Goal: Information Seeking & Learning: Learn about a topic

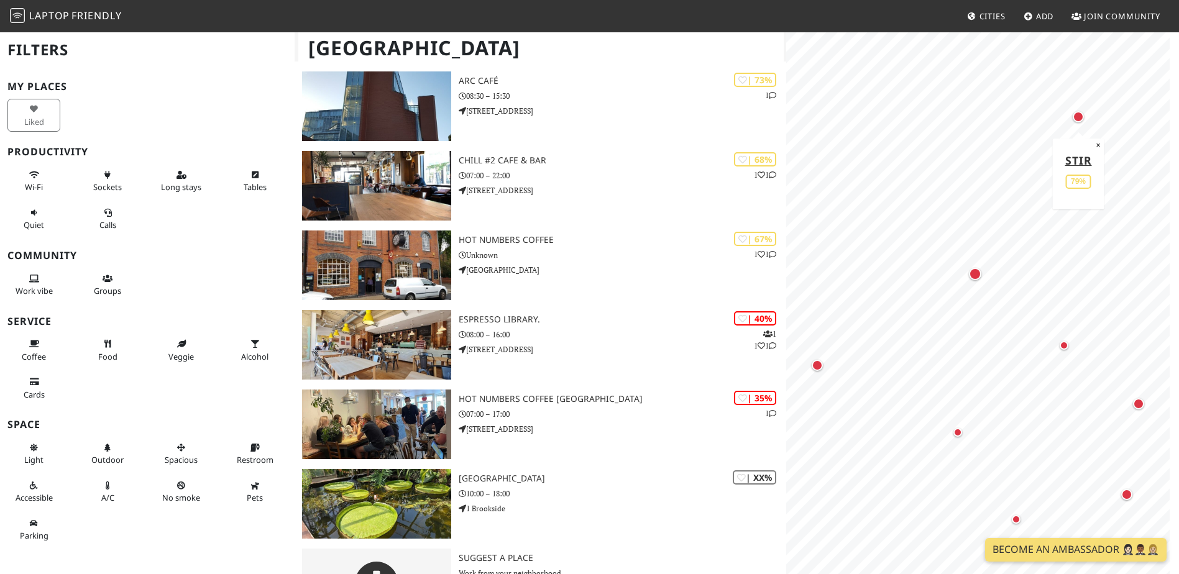
scroll to position [309, 0]
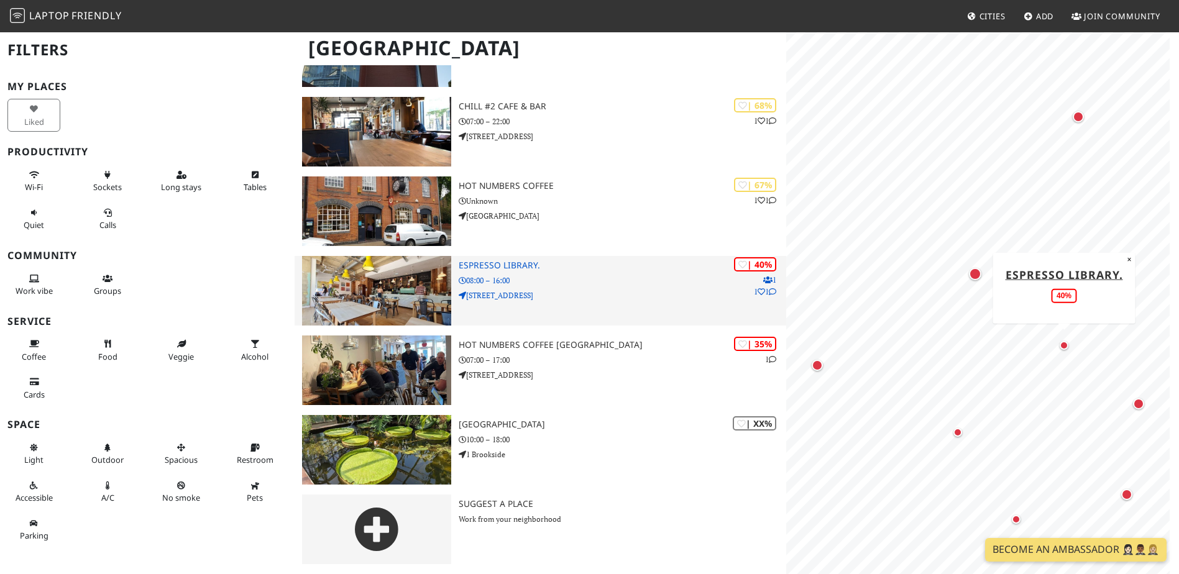
click at [498, 264] on h3 "Espresso Library." at bounding box center [623, 265] width 328 height 11
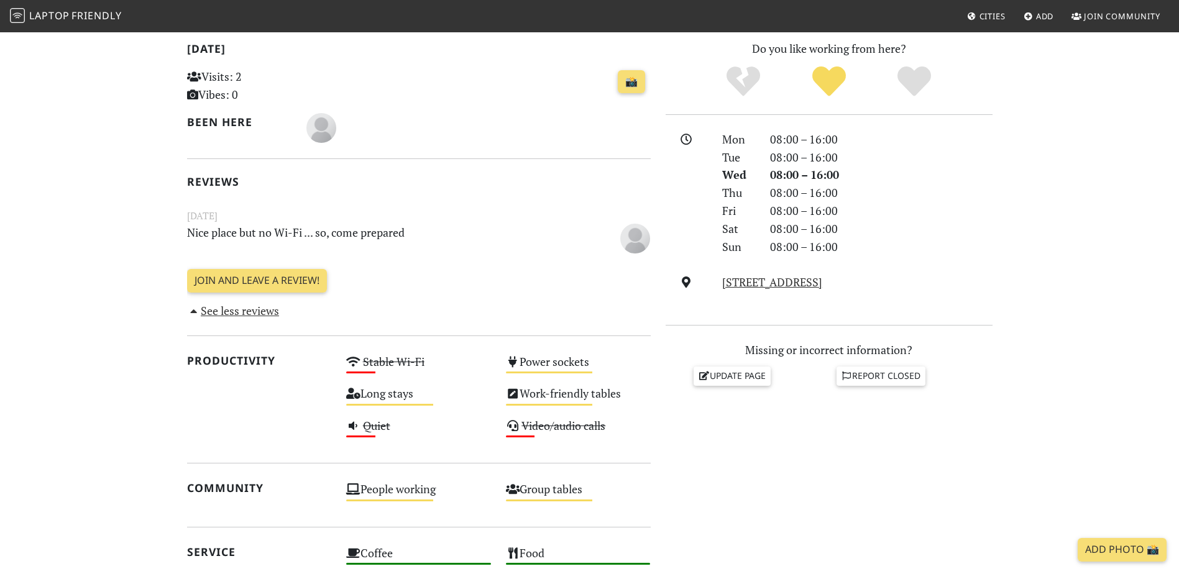
scroll to position [272, 0]
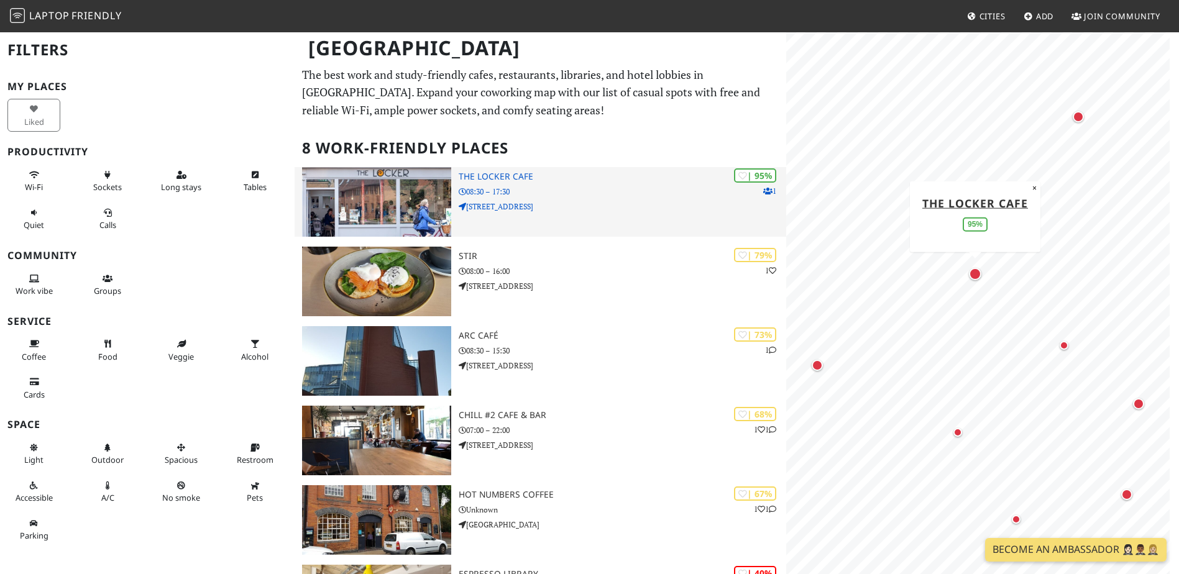
click at [403, 205] on img at bounding box center [376, 202] width 149 height 70
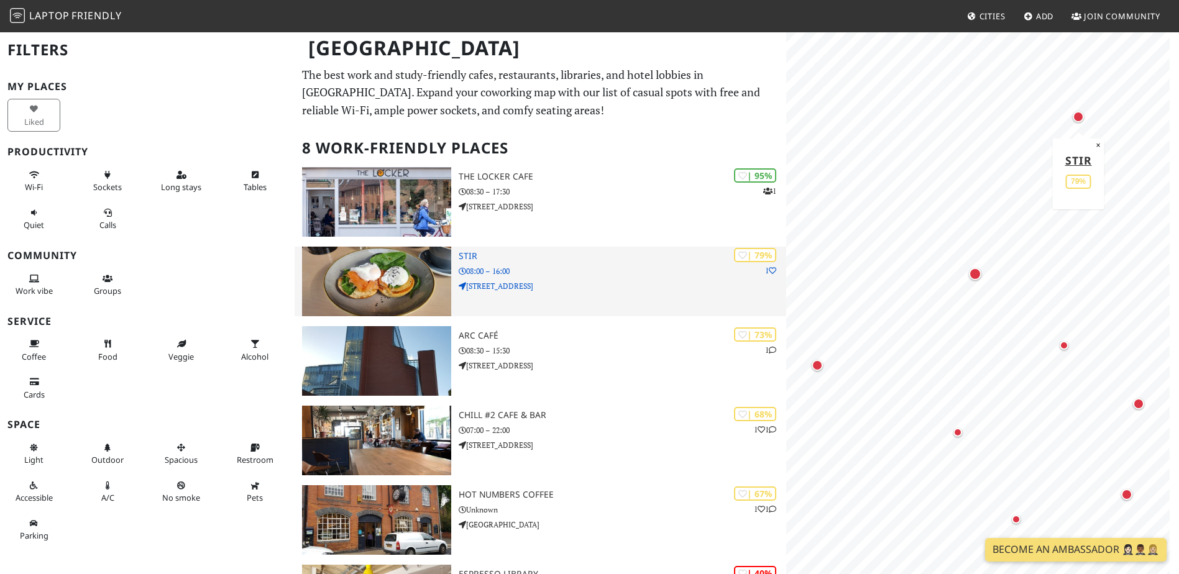
click at [396, 286] on img at bounding box center [376, 282] width 149 height 70
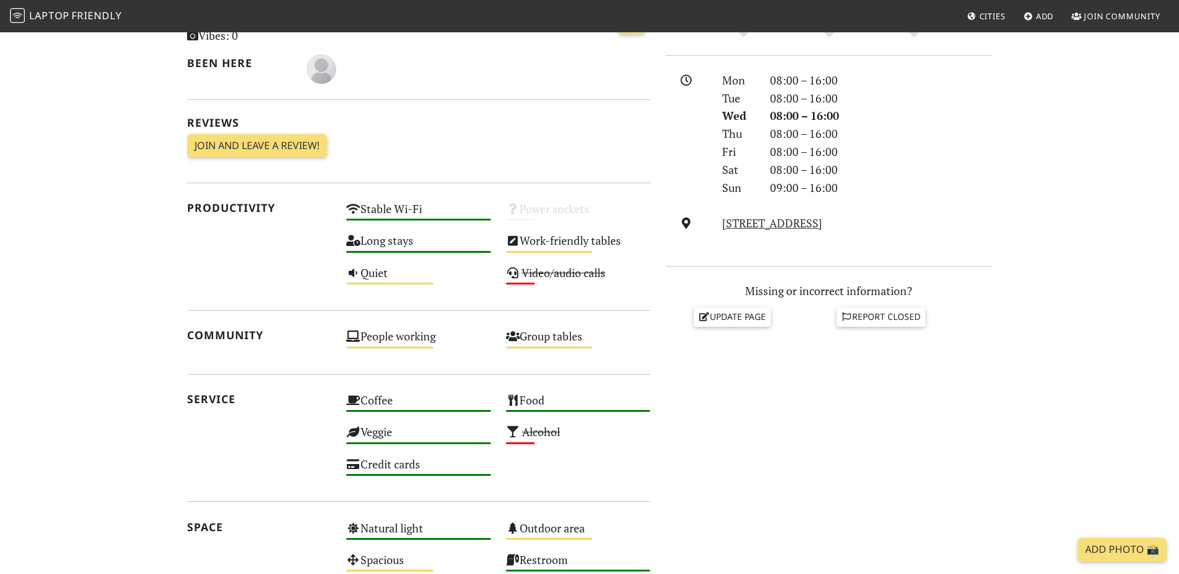
scroll to position [609, 0]
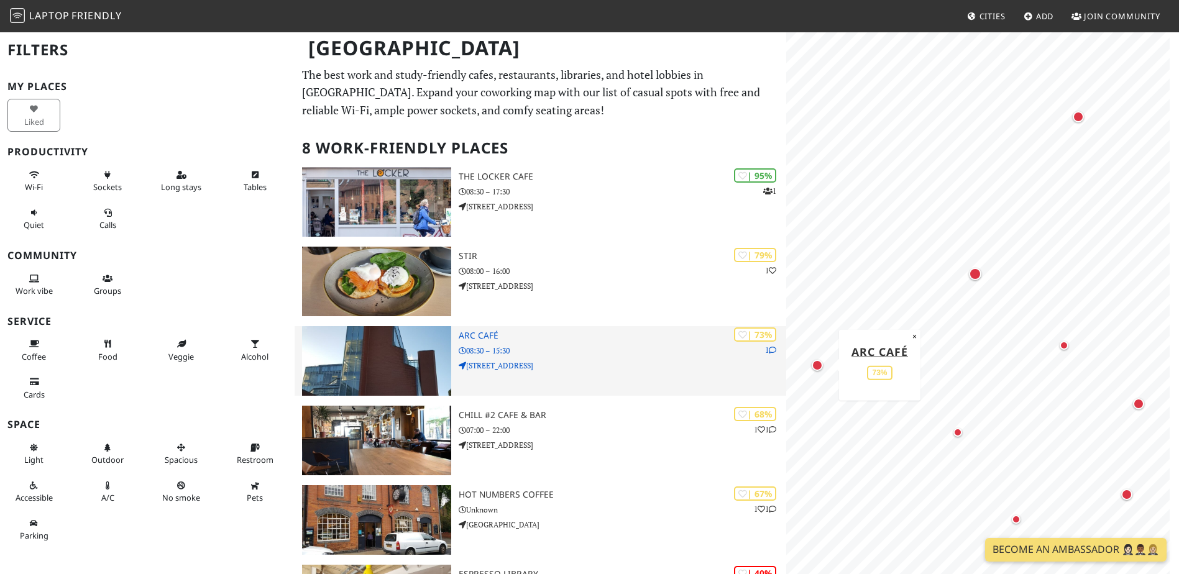
click at [410, 348] on img at bounding box center [376, 361] width 149 height 70
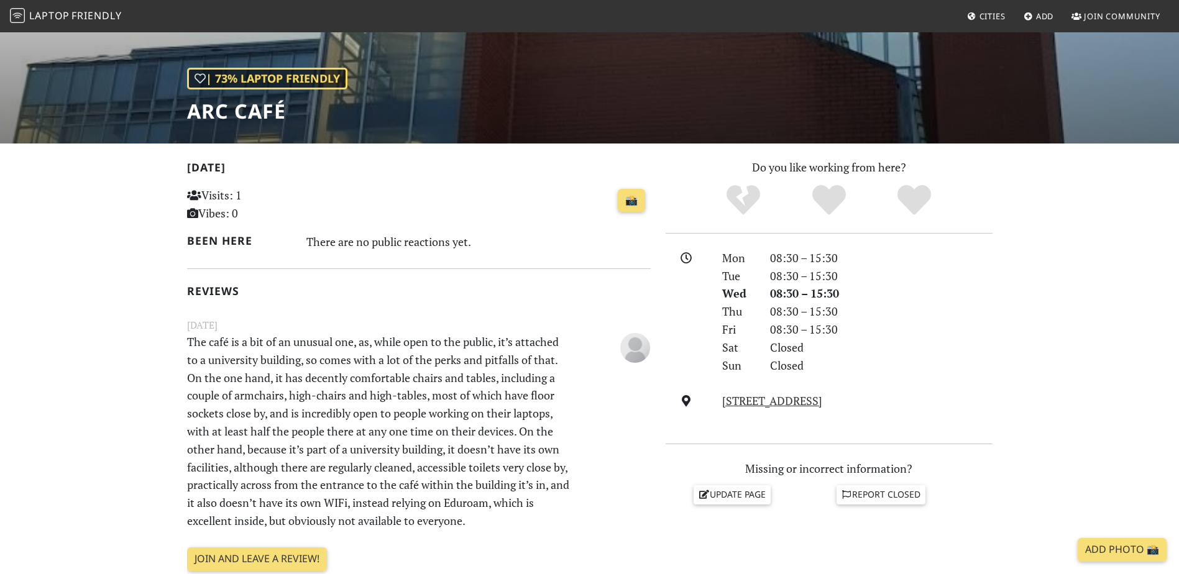
scroll to position [150, 0]
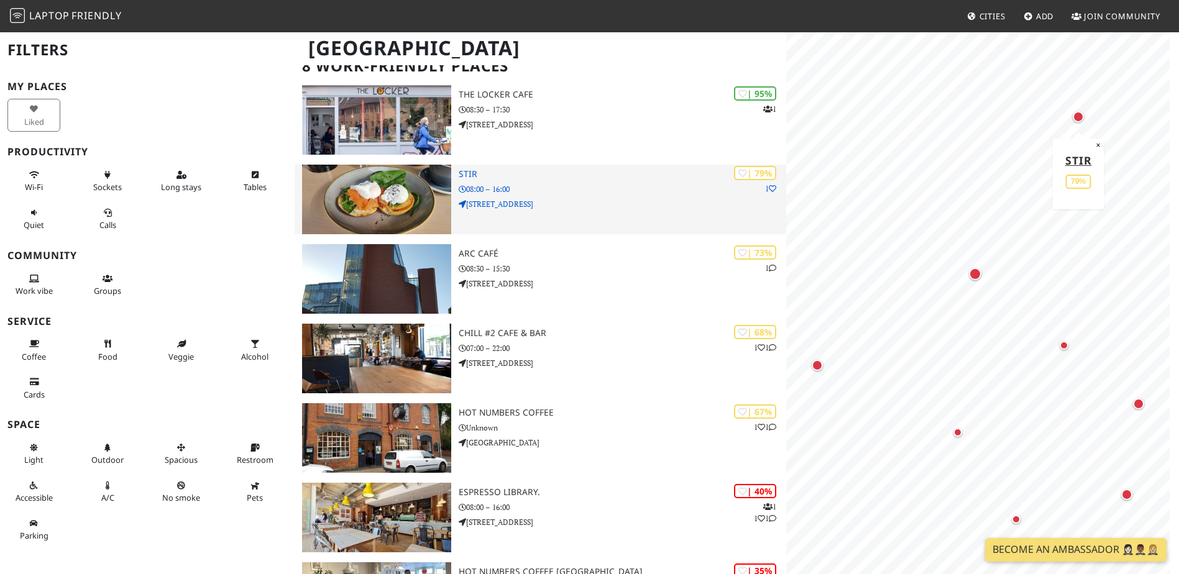
scroll to position [140, 0]
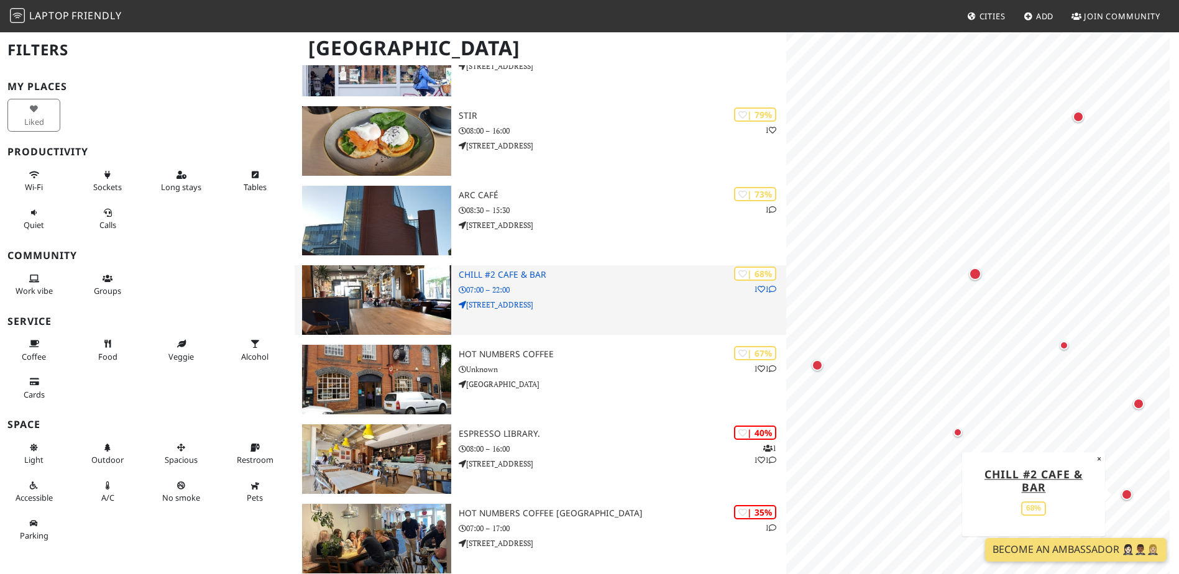
click at [392, 283] on img at bounding box center [376, 300] width 149 height 70
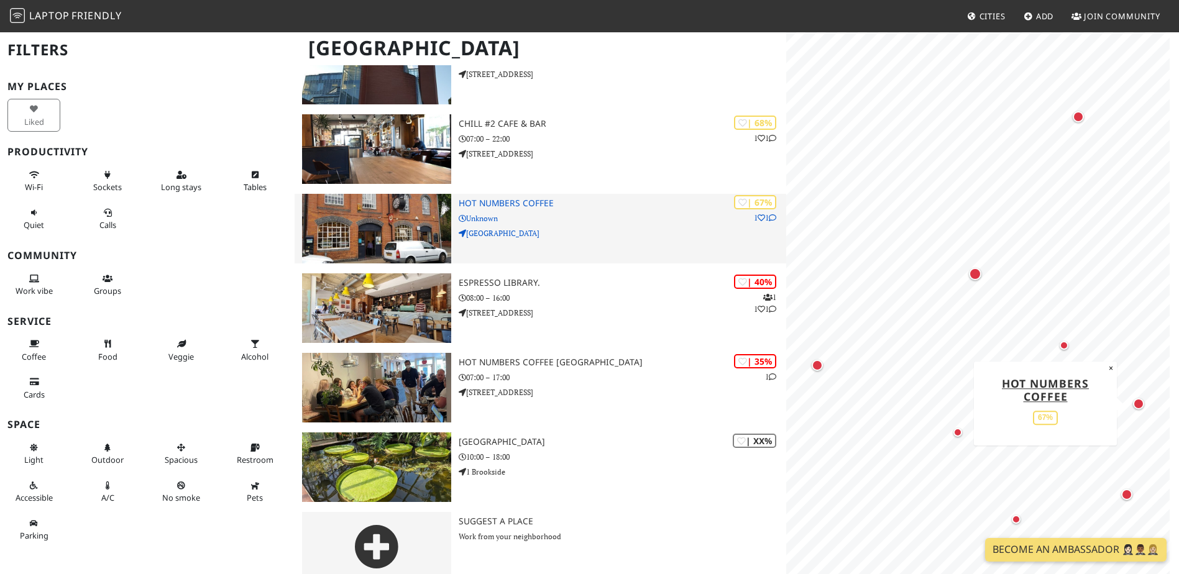
scroll to position [309, 0]
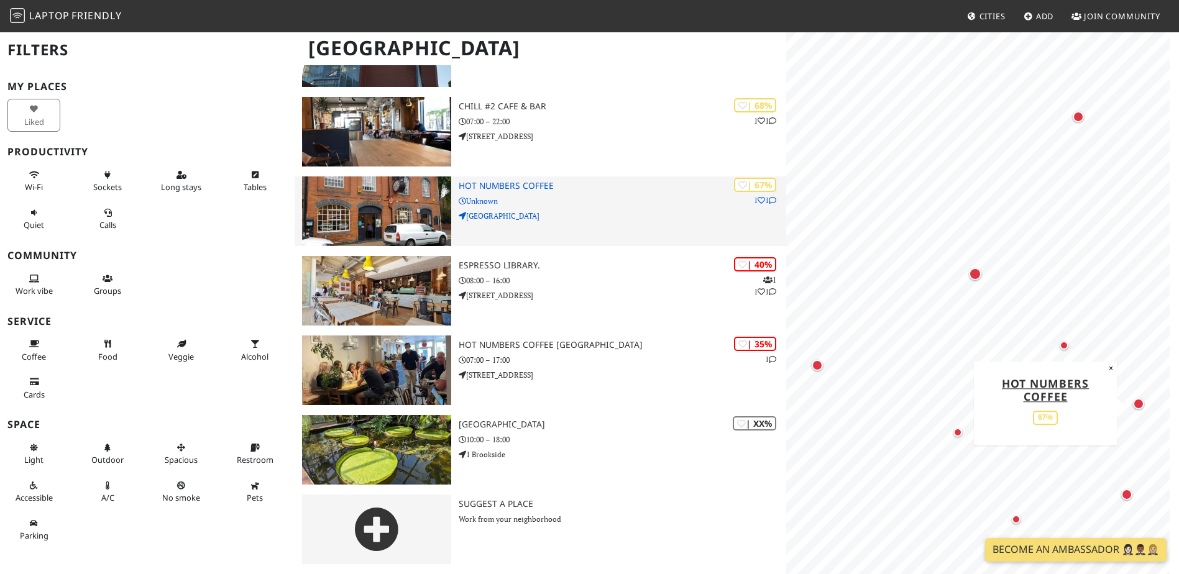
click at [377, 201] on img at bounding box center [376, 212] width 149 height 70
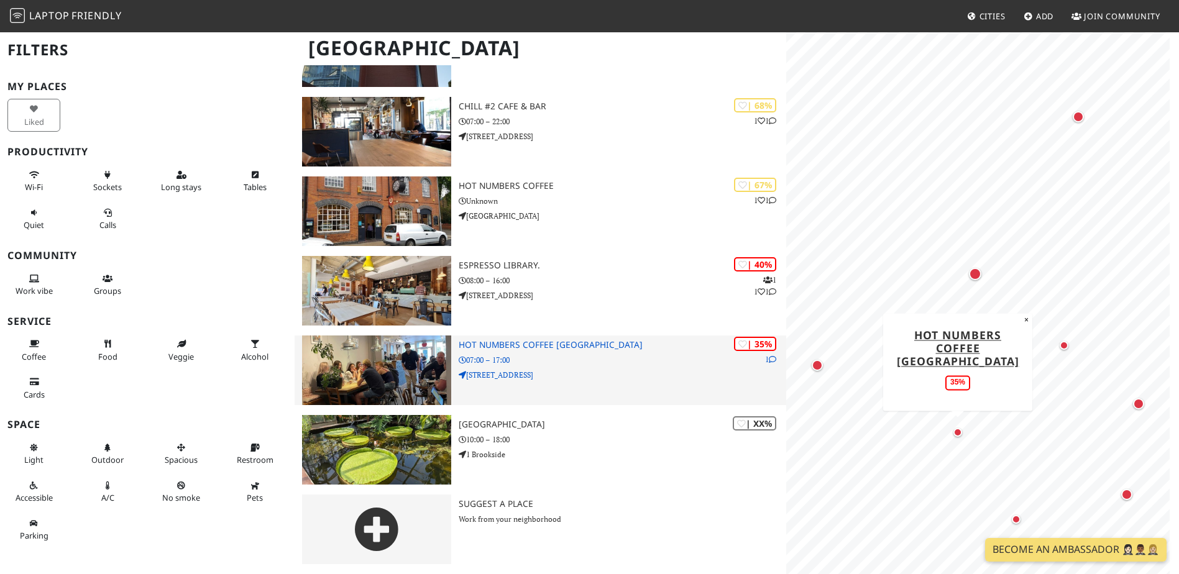
click at [381, 397] on img at bounding box center [376, 371] width 149 height 70
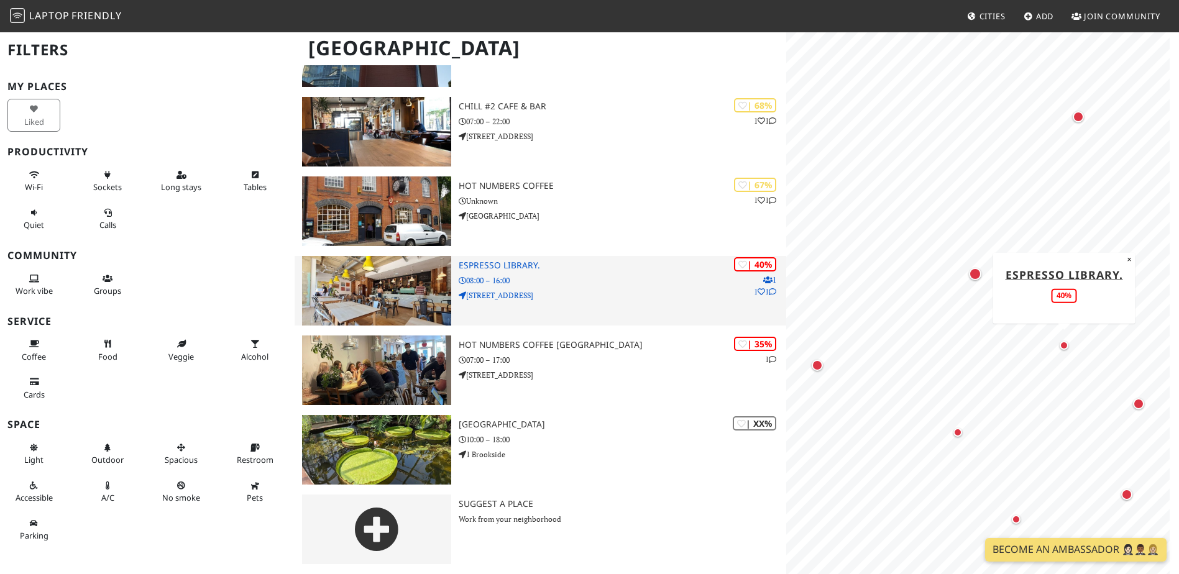
click at [364, 281] on img at bounding box center [376, 291] width 149 height 70
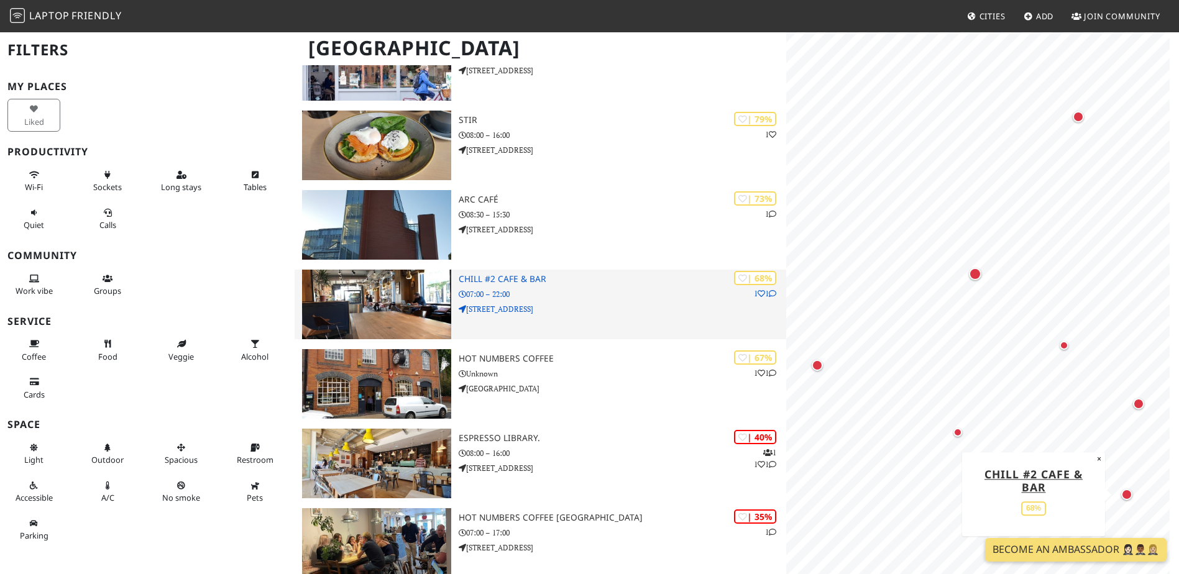
scroll to position [0, 0]
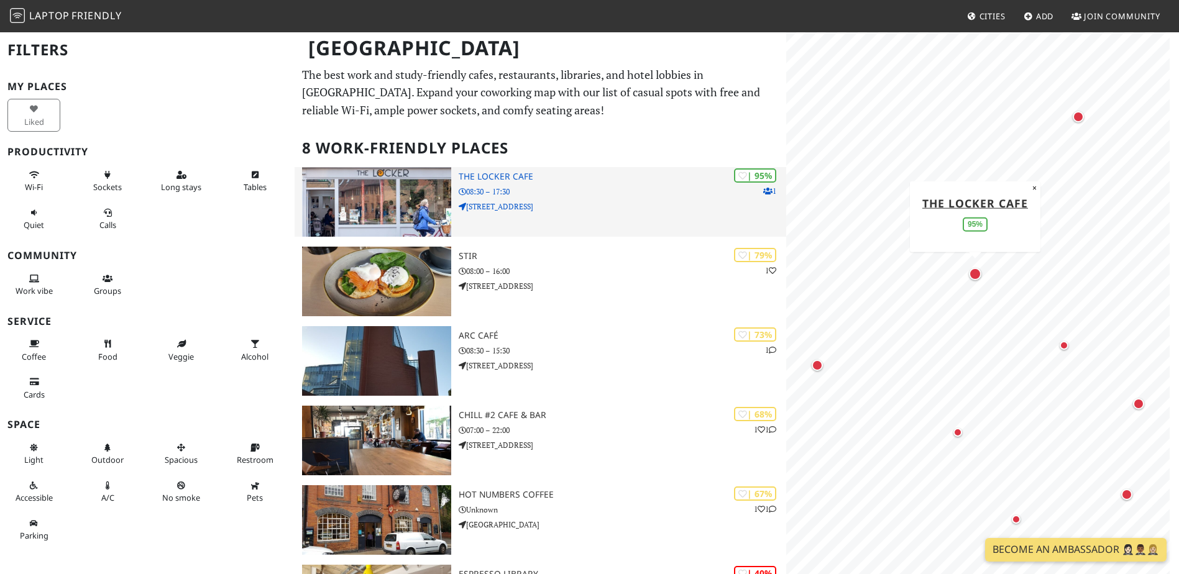
click at [392, 201] on img at bounding box center [376, 202] width 149 height 70
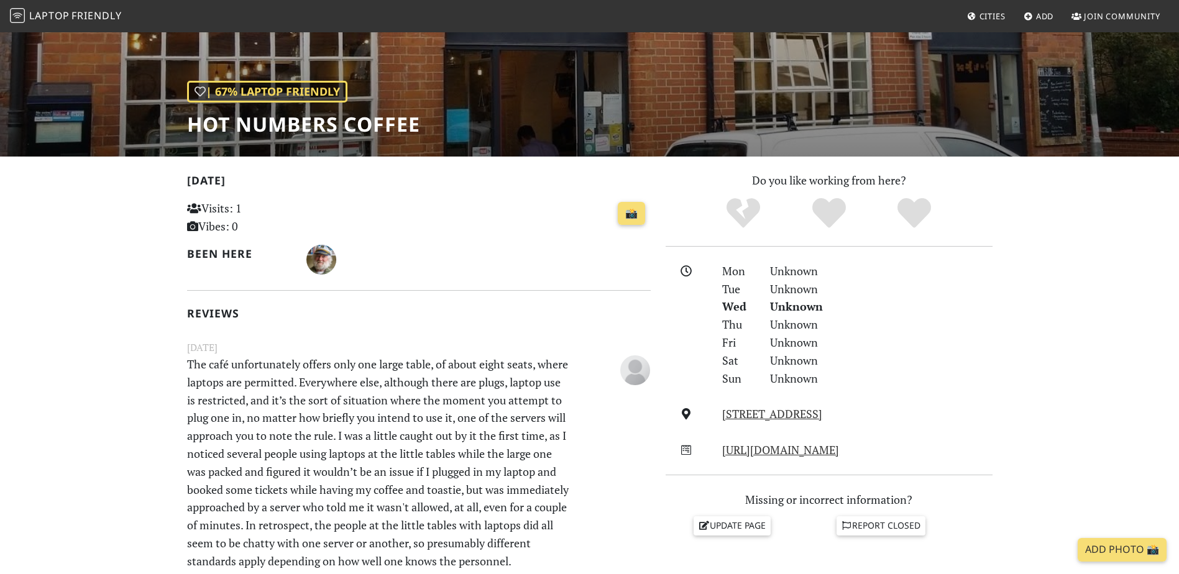
scroll to position [190, 0]
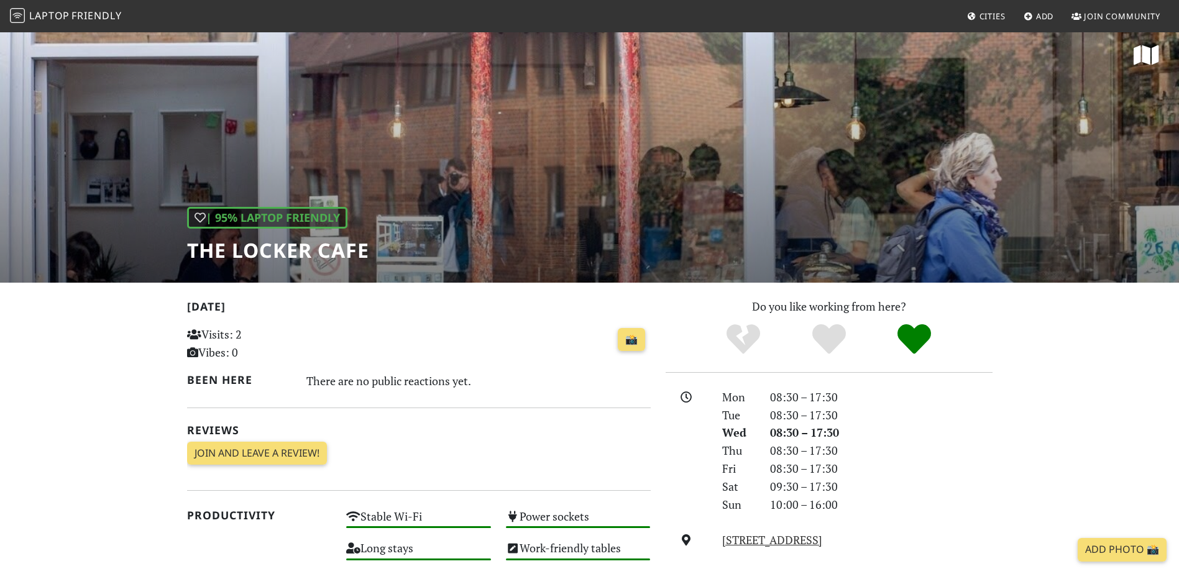
scroll to position [5, 0]
